Goal: Task Accomplishment & Management: Complete application form

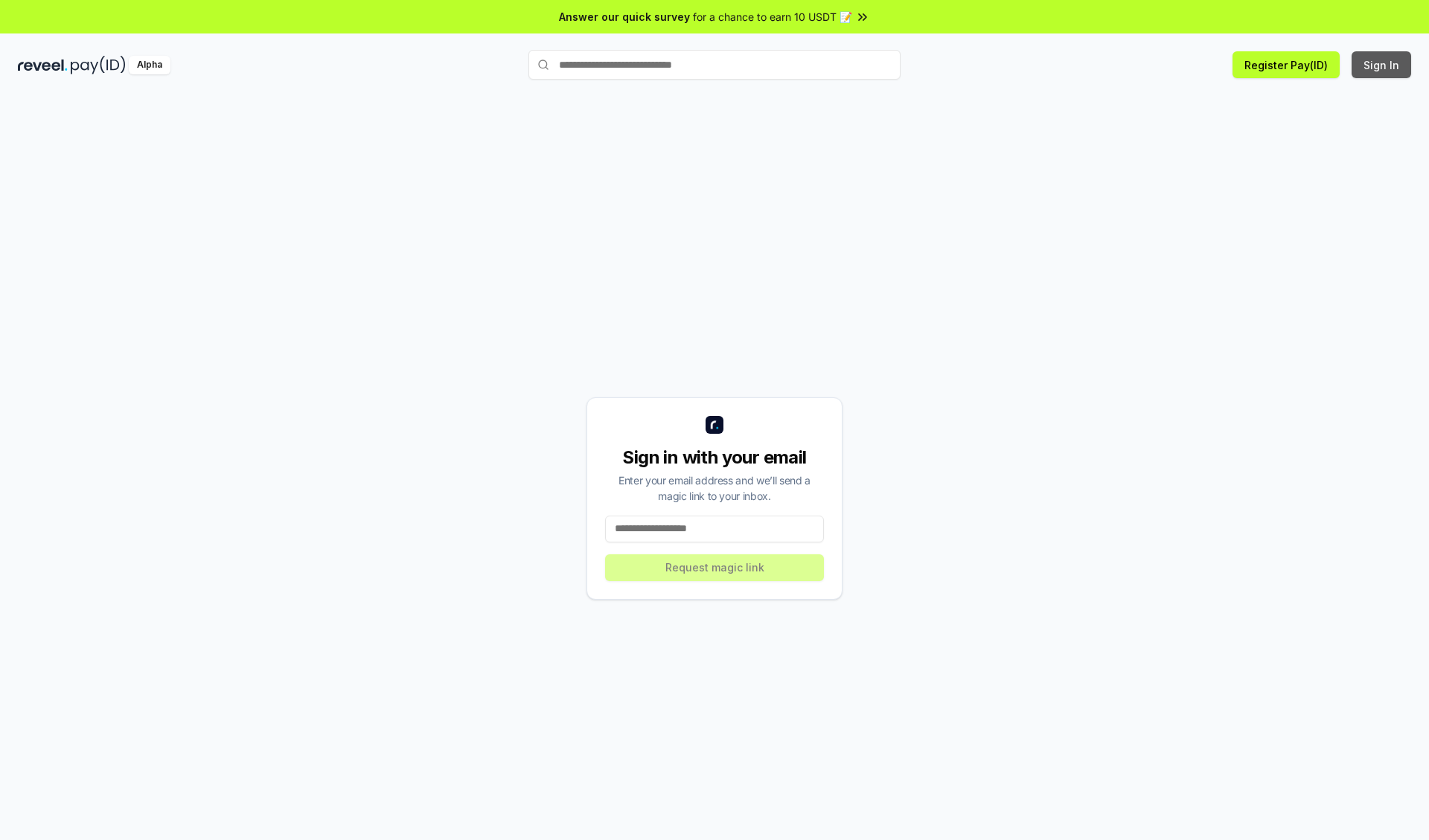
click at [1382, 65] on button "Sign In" at bounding box center [1381, 64] width 59 height 27
type input "**********"
click at [715, 567] on button "Request magic link" at bounding box center [714, 567] width 219 height 27
